Goal: Use online tool/utility: Use online tool/utility

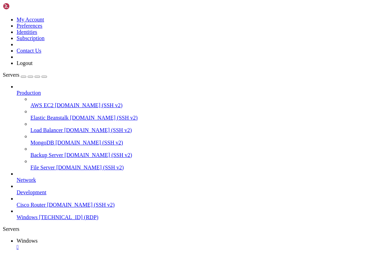
drag, startPoint x: 323, startPoint y: 356, endPoint x: 322, endPoint y: 503, distance: 146.1
drag, startPoint x: 210, startPoint y: 364, endPoint x: 224, endPoint y: 341, distance: 27.2
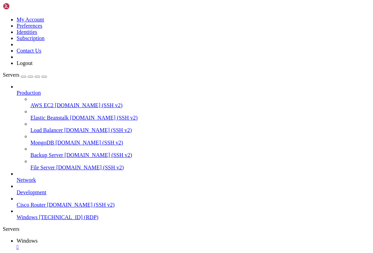
drag, startPoint x: 65, startPoint y: 309, endPoint x: 322, endPoint y: 315, distance: 257.7
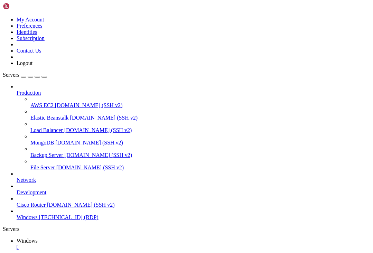
drag, startPoint x: 234, startPoint y: 478, endPoint x: 152, endPoint y: 479, distance: 81.5
drag, startPoint x: 233, startPoint y: 480, endPoint x: 150, endPoint y: 480, distance: 82.9
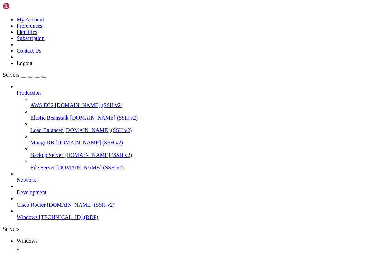
drag, startPoint x: 141, startPoint y: 517, endPoint x: 324, endPoint y: 516, distance: 183.0
drag, startPoint x: 67, startPoint y: 310, endPoint x: 304, endPoint y: 304, distance: 237.7
